Goal: Navigation & Orientation: Find specific page/section

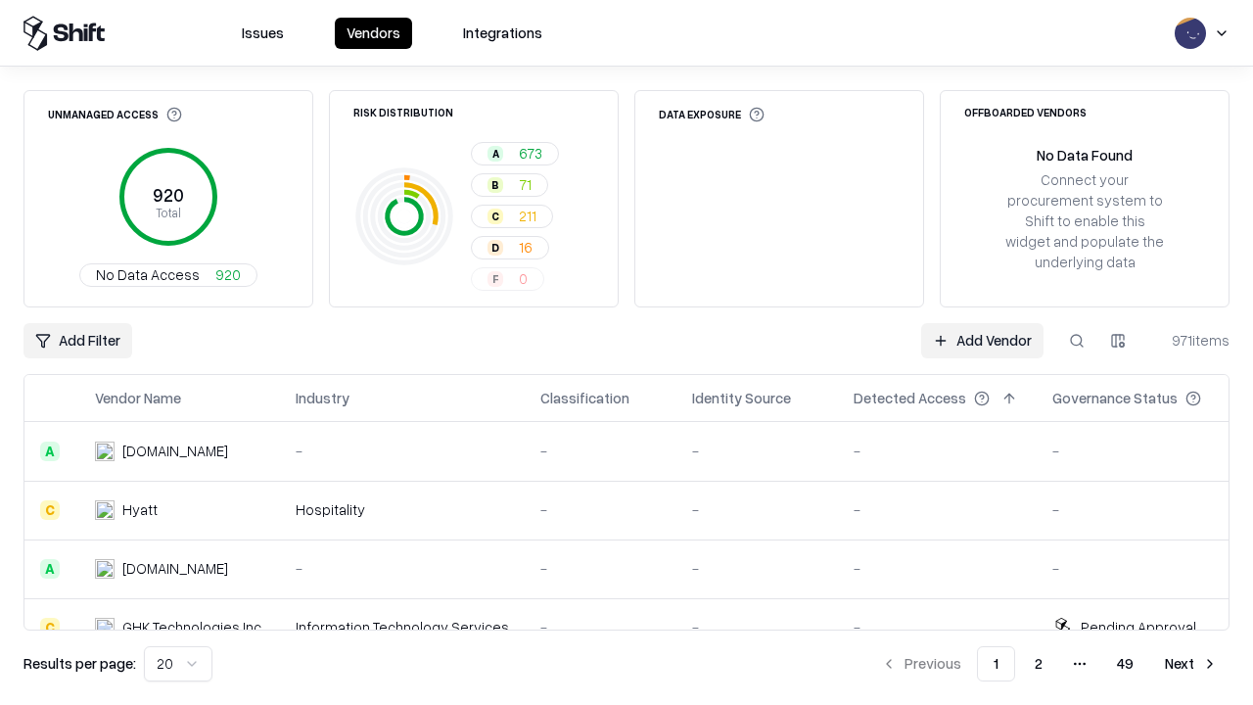
click at [178, 664] on html "Issues Vendors Integrations Unmanaged Access 920 Total No Data Access 920 Risk …" at bounding box center [626, 352] width 1253 height 705
click at [1191, 664] on button "Next" at bounding box center [1191, 663] width 76 height 35
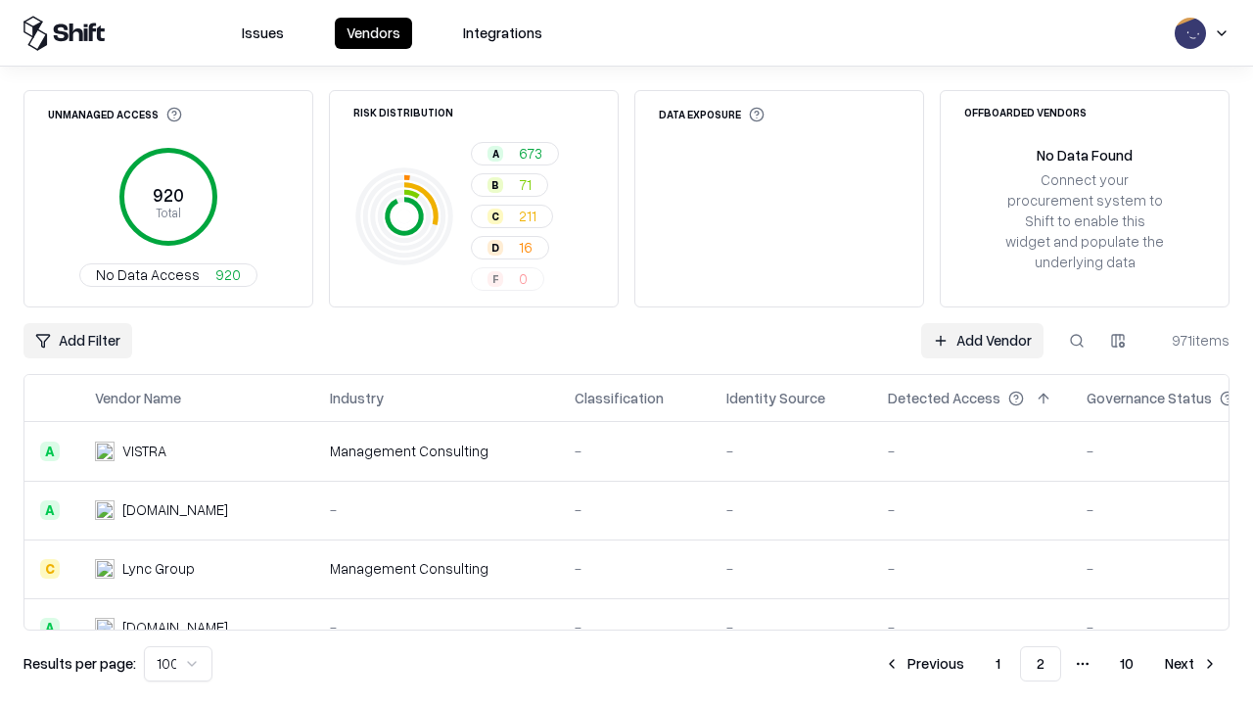
click at [1191, 664] on button "Next" at bounding box center [1191, 663] width 76 height 35
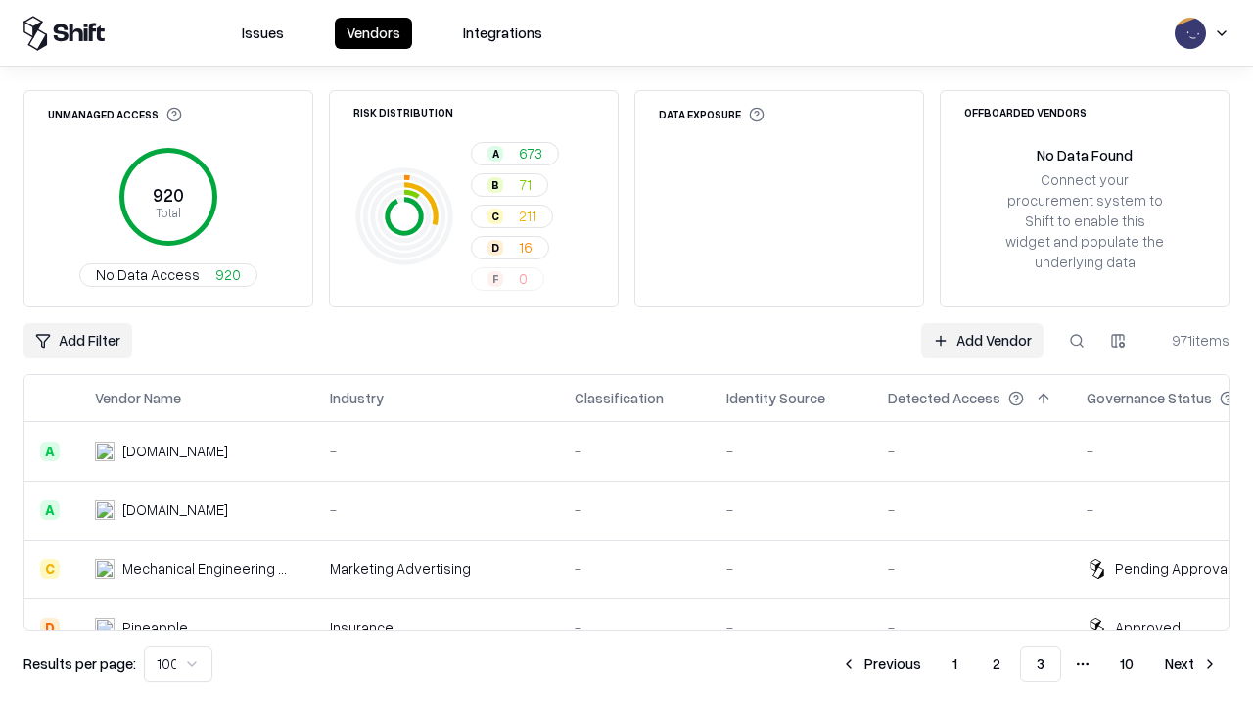
click at [1191, 664] on button "Next" at bounding box center [1191, 663] width 76 height 35
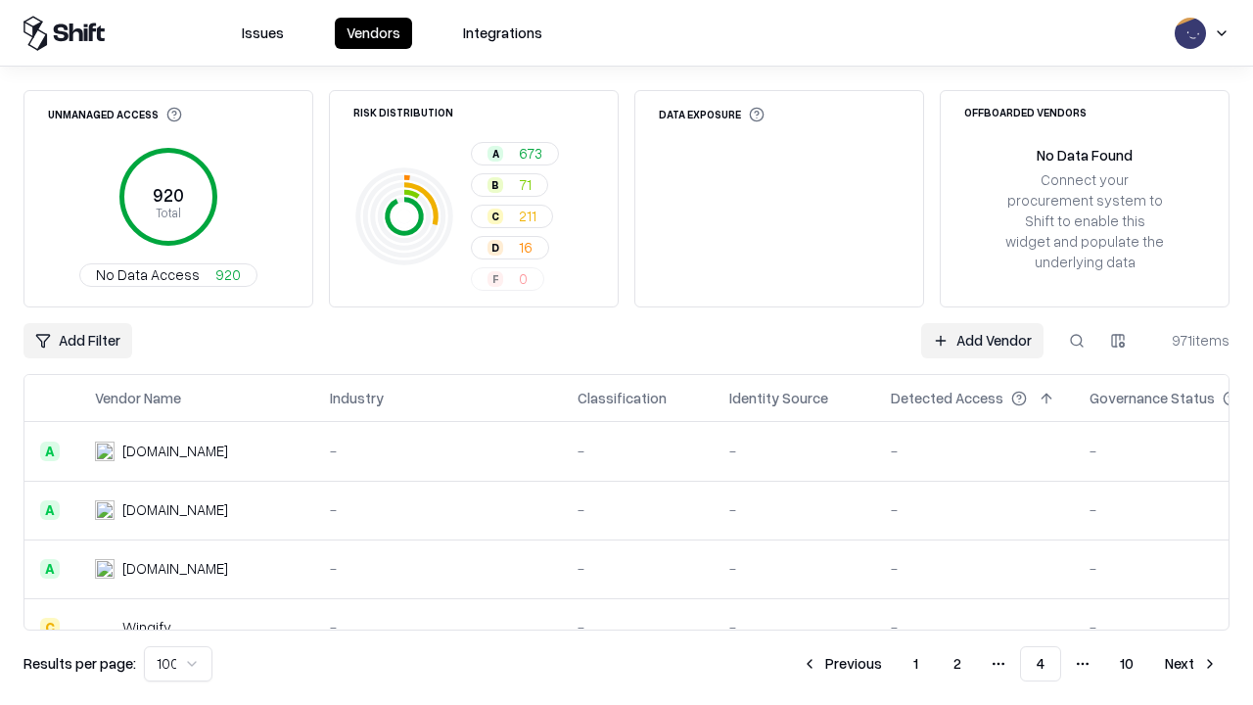
click at [1191, 664] on button "Next" at bounding box center [1191, 663] width 76 height 35
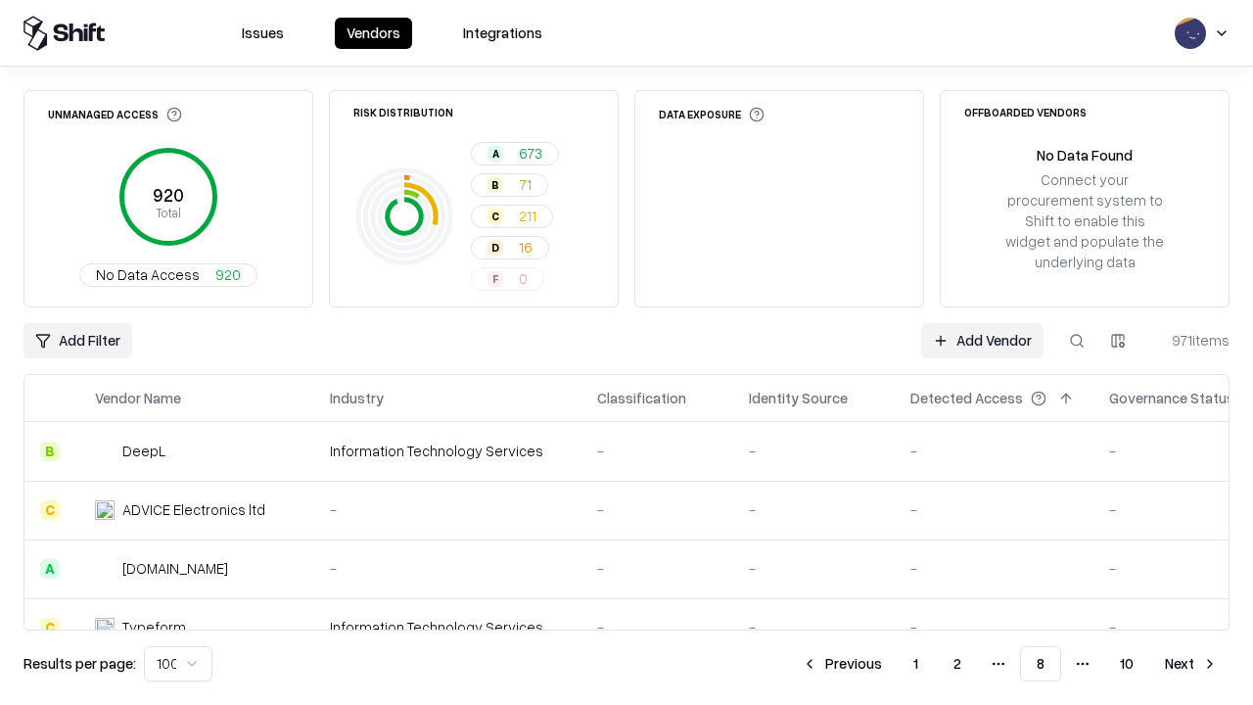
click at [1191, 664] on button "Next" at bounding box center [1191, 663] width 76 height 35
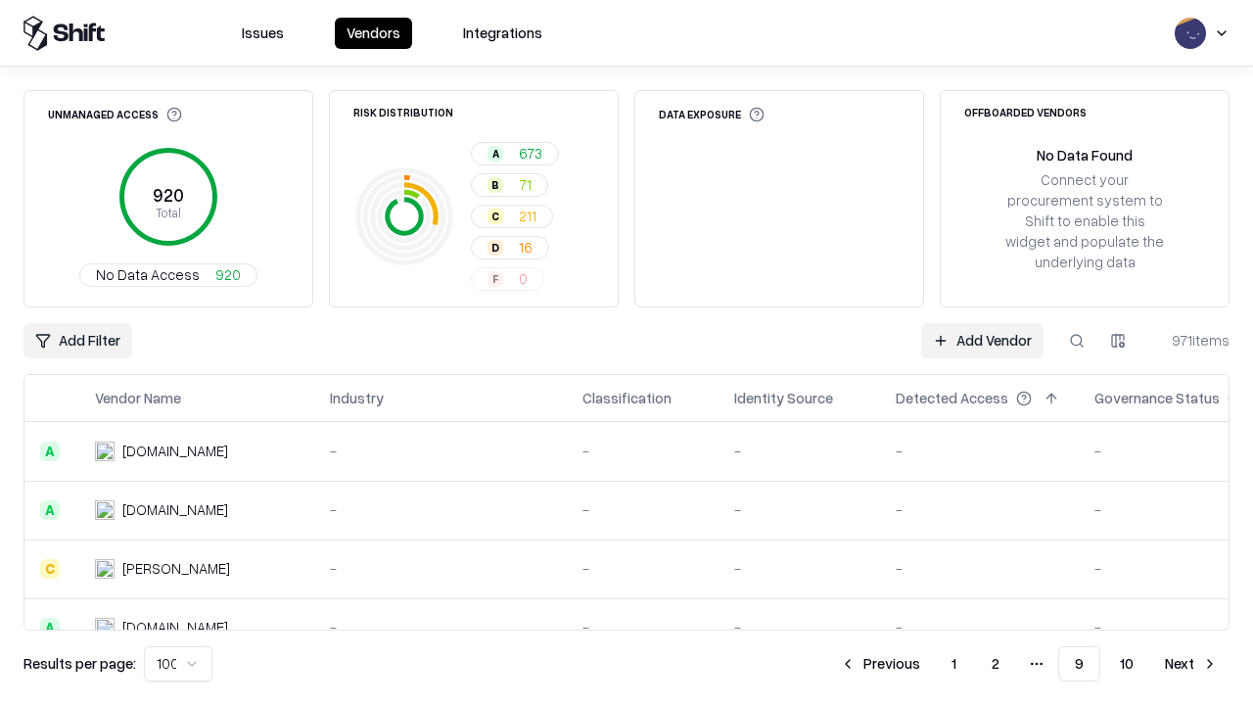
click at [1191, 664] on button "Next" at bounding box center [1191, 663] width 76 height 35
click at [924, 664] on button "Previous" at bounding box center [924, 663] width 104 height 35
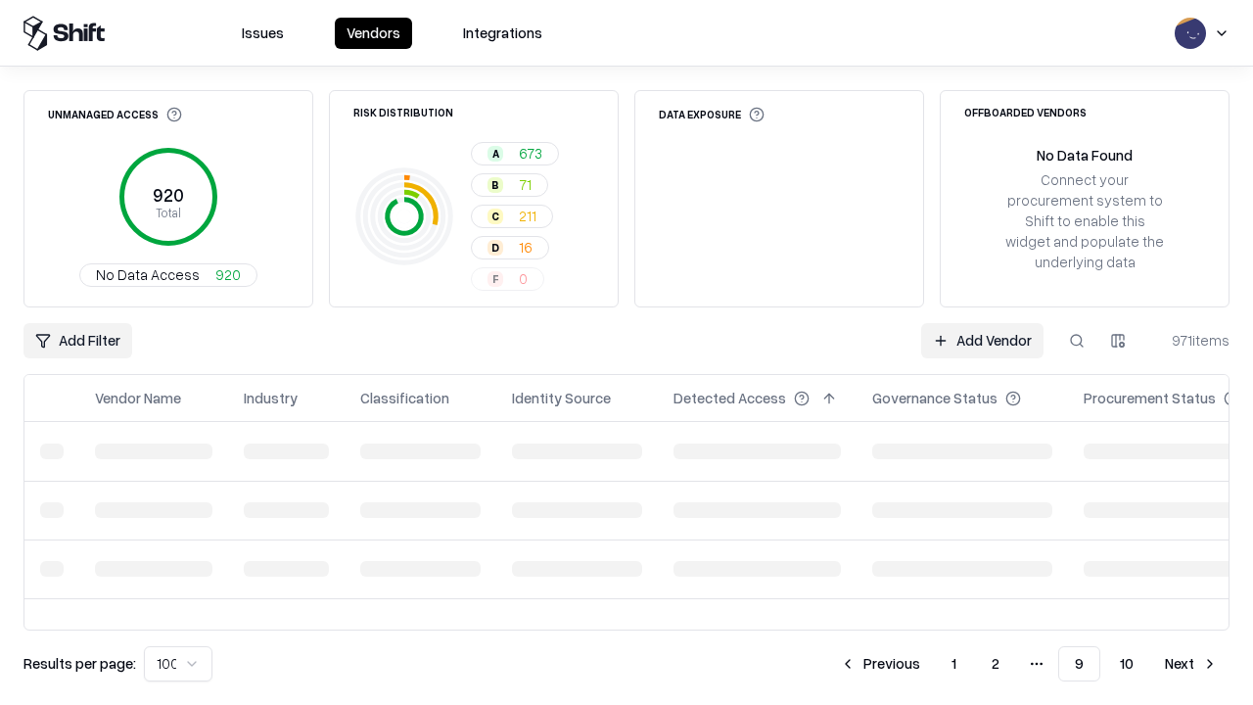
click at [880, 664] on button "Previous" at bounding box center [880, 663] width 104 height 35
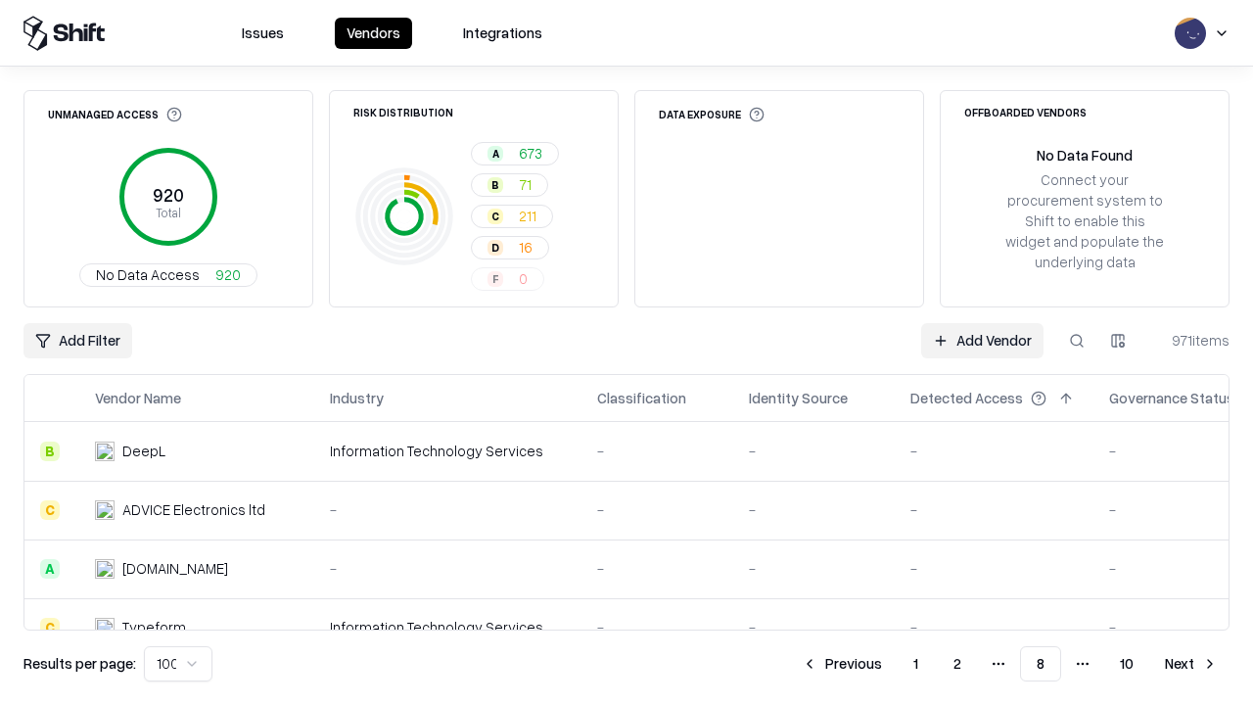
click at [842, 664] on button "Previous" at bounding box center [842, 663] width 104 height 35
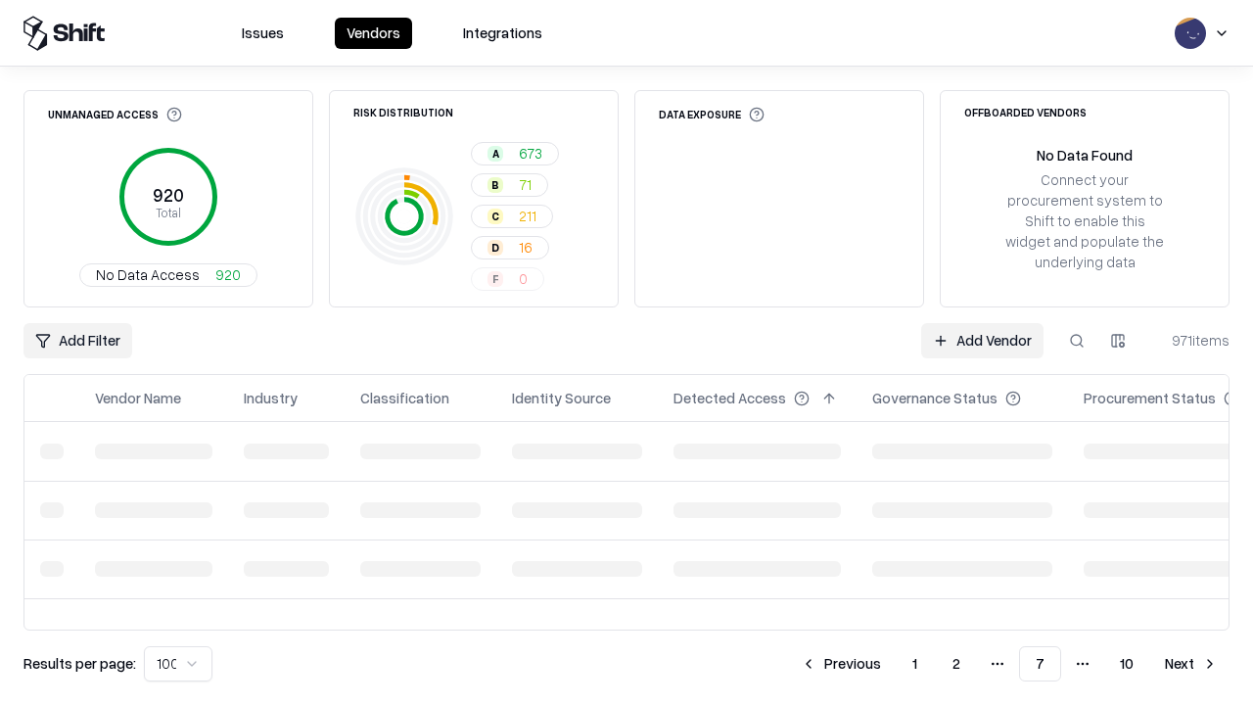
click at [841, 664] on button "Previous" at bounding box center [841, 663] width 104 height 35
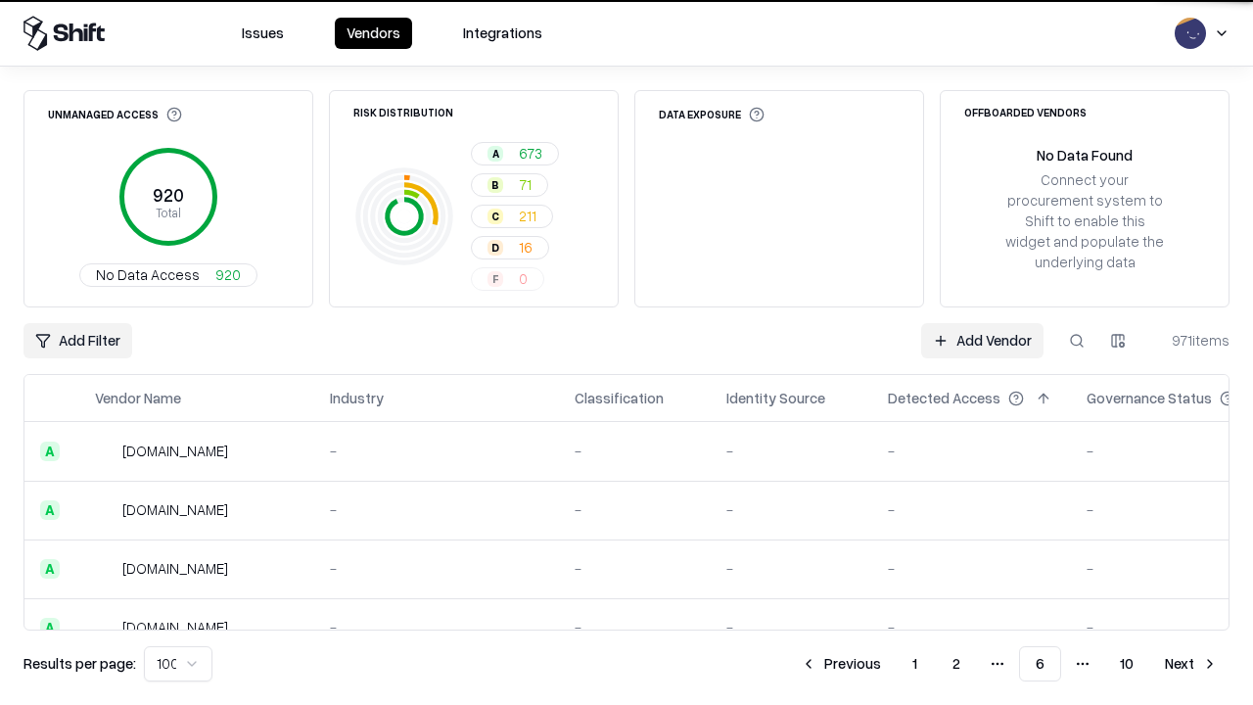
click at [841, 664] on button "Previous" at bounding box center [841, 663] width 104 height 35
